Goal: Check status: Check status

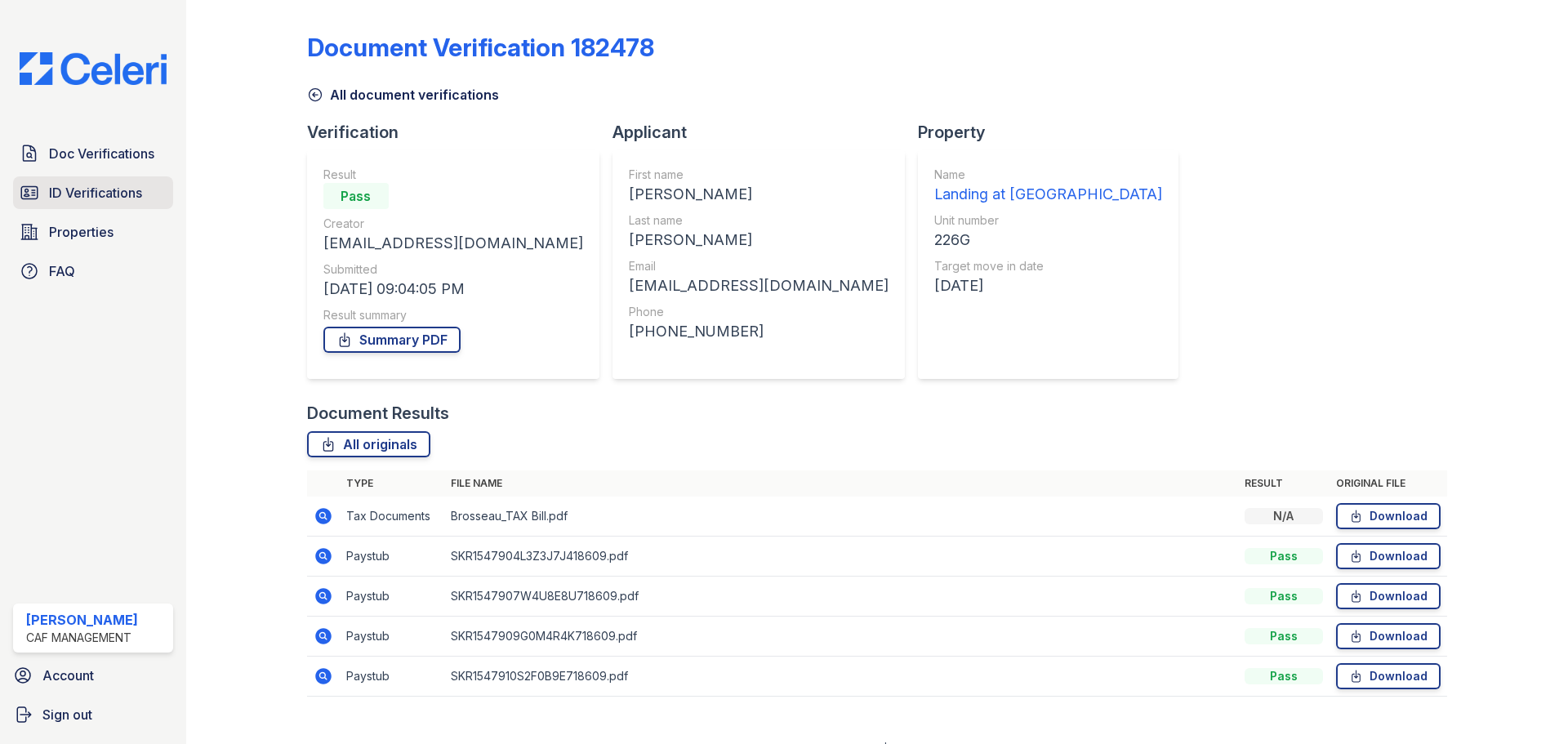
click at [115, 181] on link "ID Verifications" at bounding box center [94, 193] width 160 height 32
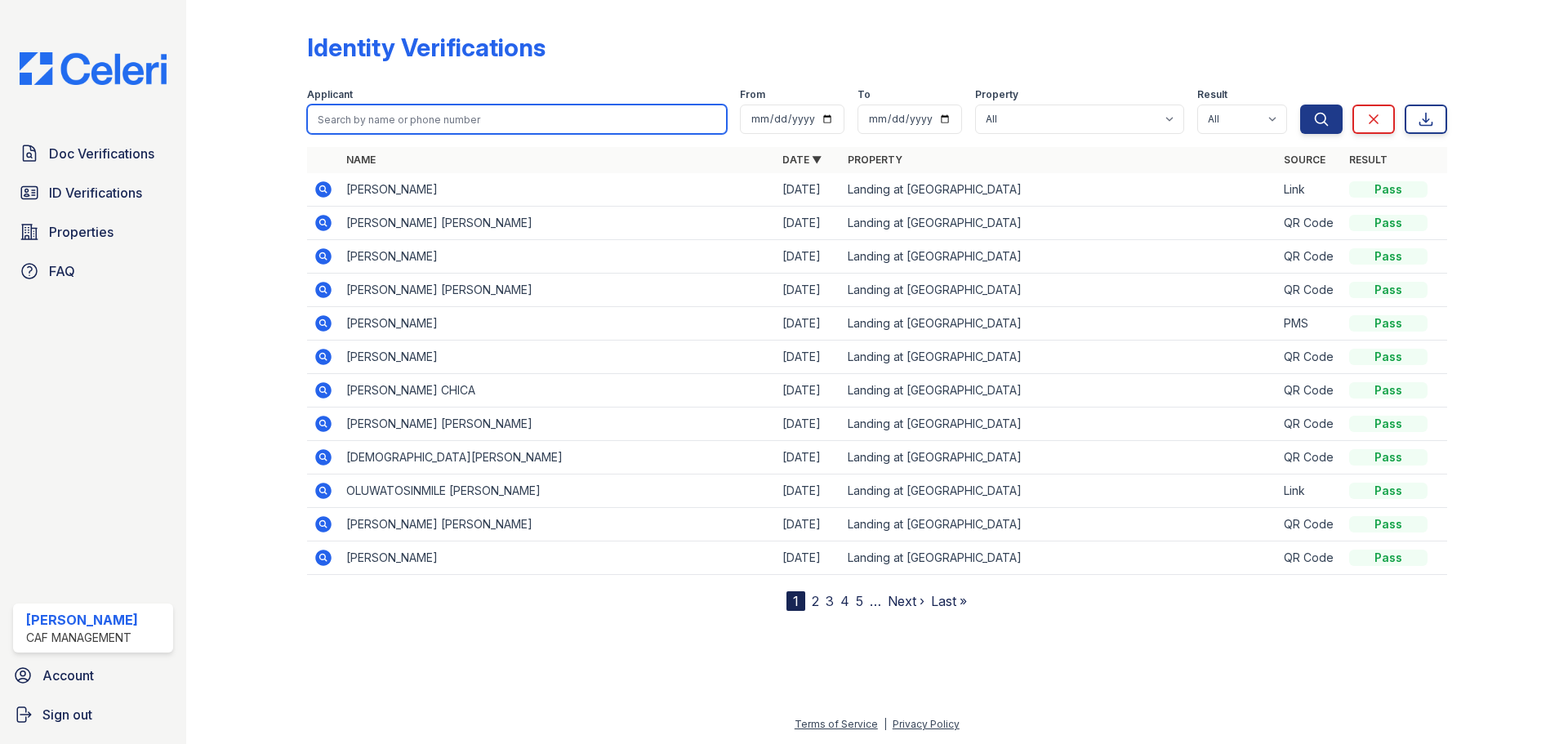
click at [392, 122] on input "search" at bounding box center [518, 118] width 420 height 30
type input "[PERSON_NAME]"
click at [1301, 104] on button "Search" at bounding box center [1322, 118] width 42 height 30
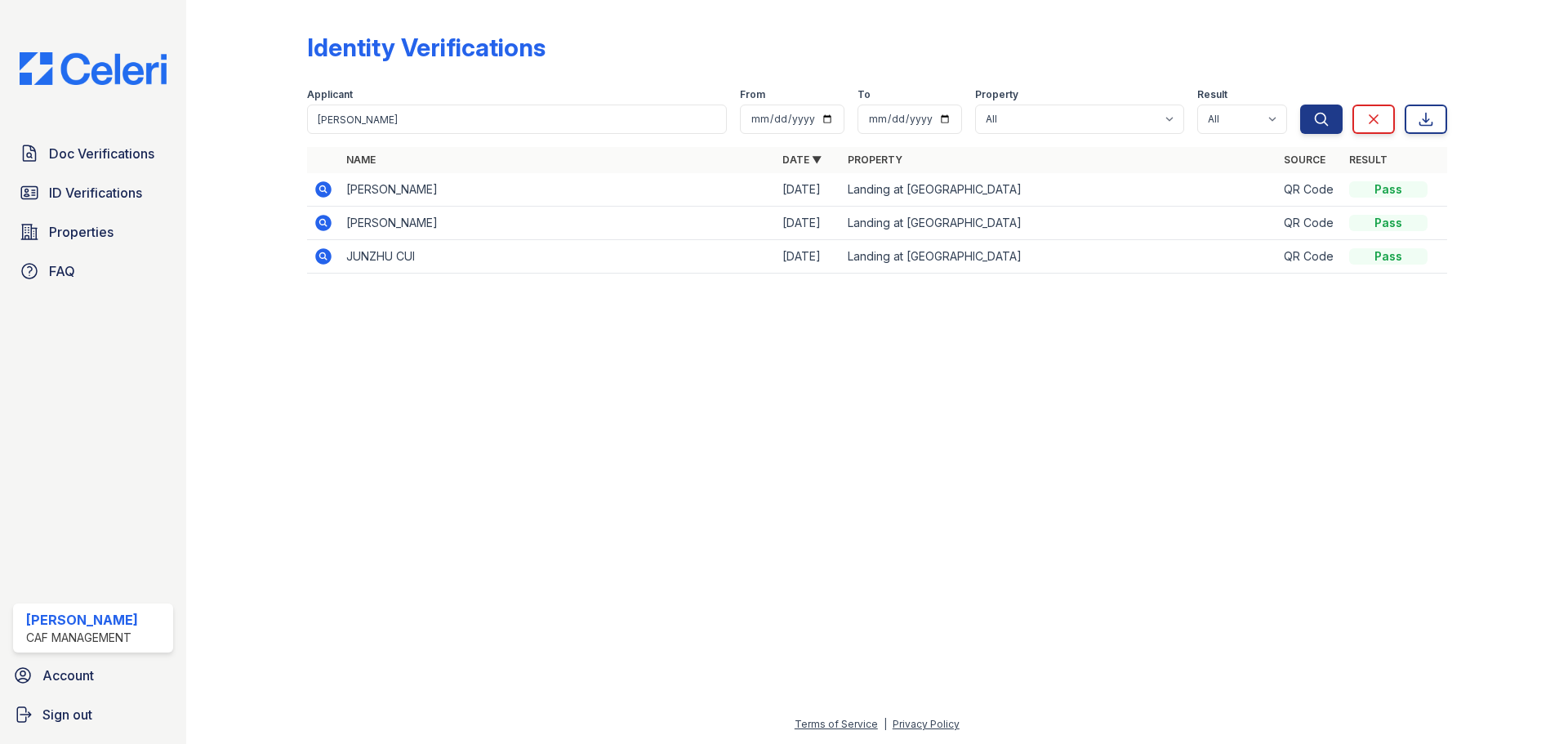
click at [328, 193] on icon at bounding box center [323, 189] width 16 height 16
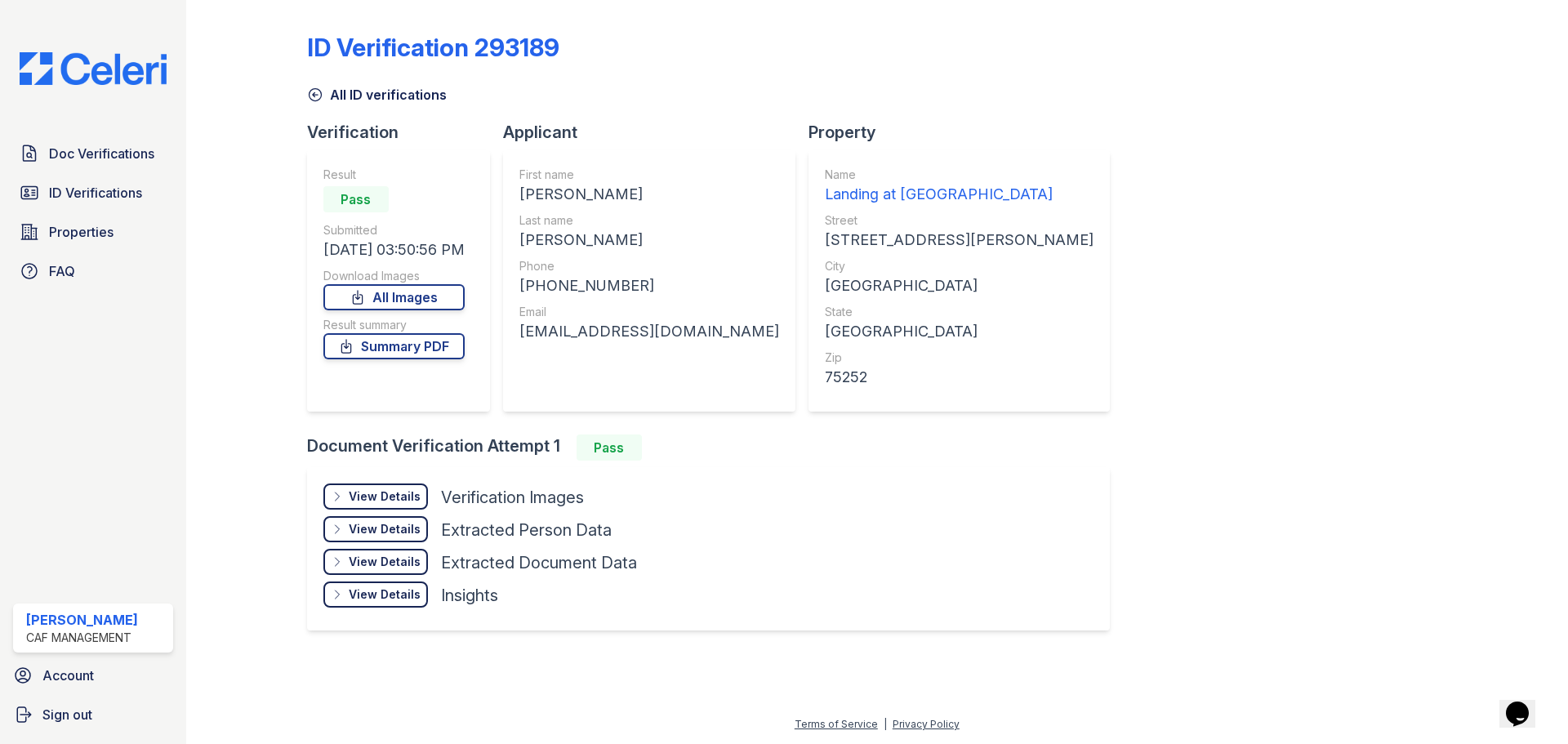
click at [411, 506] on div "View Details Details" at bounding box center [375, 496] width 104 height 26
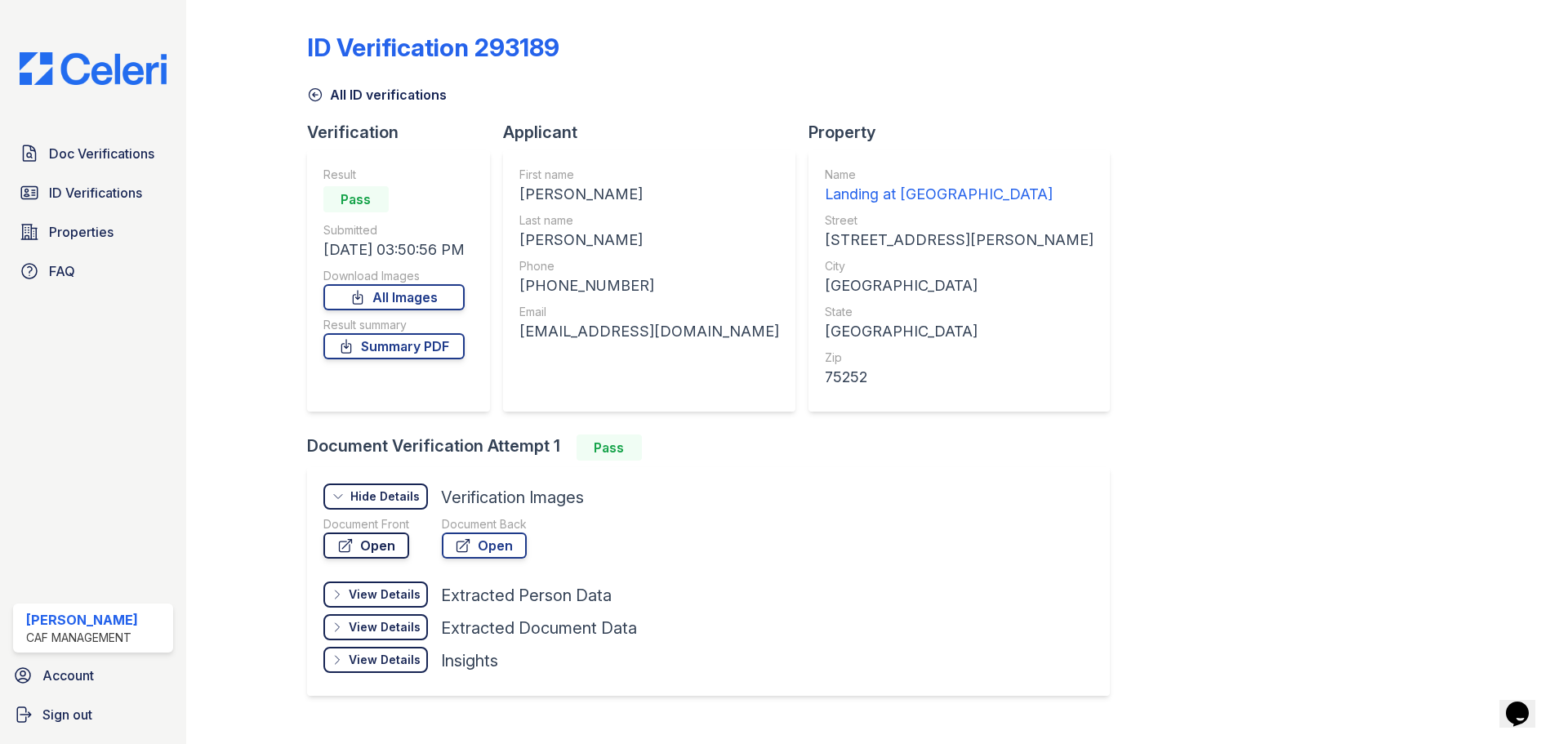
click at [378, 551] on link "Open" at bounding box center [367, 545] width 86 height 26
